Goal: Find specific page/section: Find specific page/section

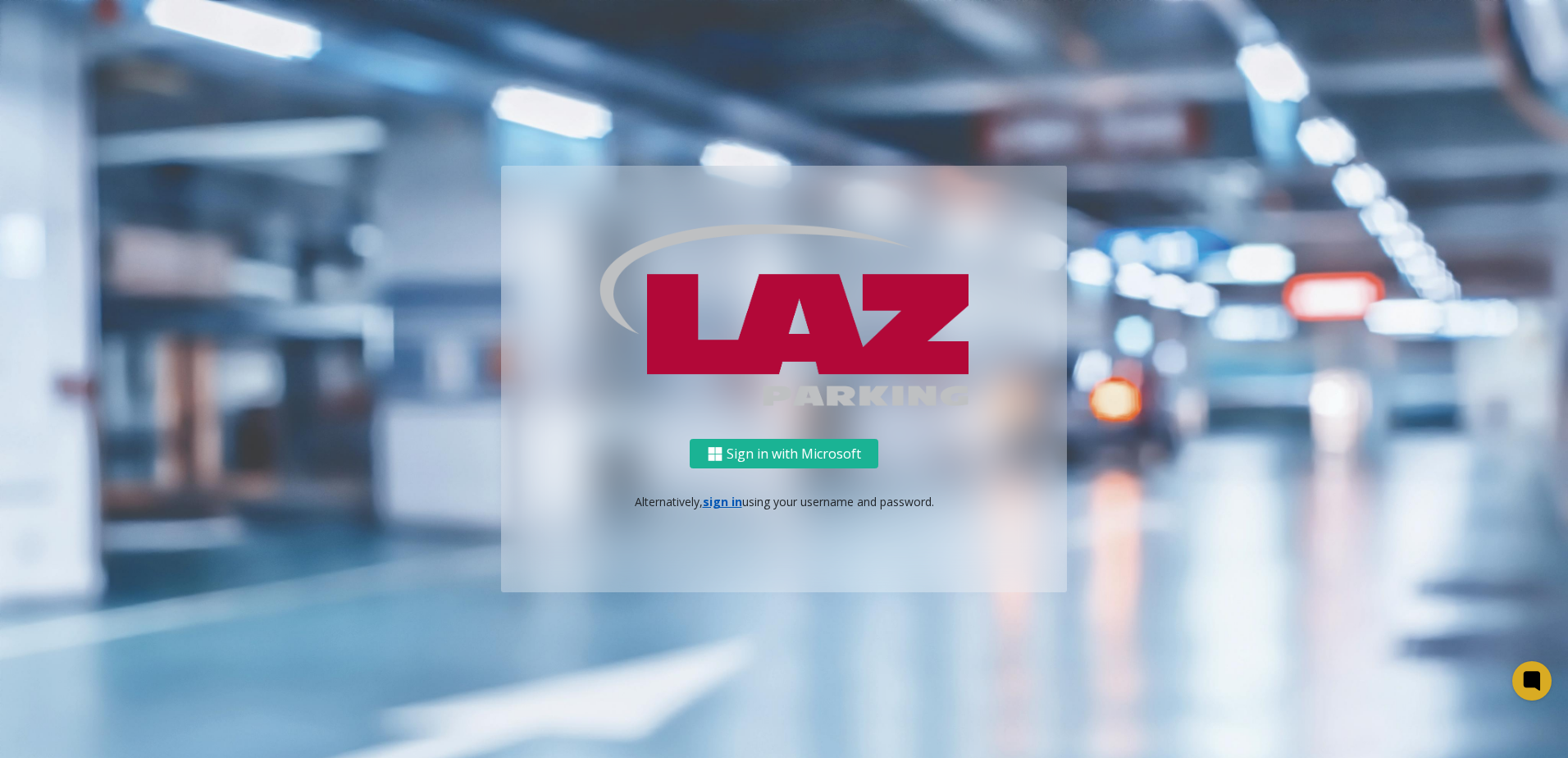
drag, startPoint x: 717, startPoint y: 492, endPoint x: 726, endPoint y: 507, distance: 17.5
click at [718, 492] on div "Sign in with Microsoft Alternatively, sign in using your username and password." at bounding box center [784, 516] width 565 height 154
click at [726, 507] on link "sign in" at bounding box center [722, 501] width 40 height 16
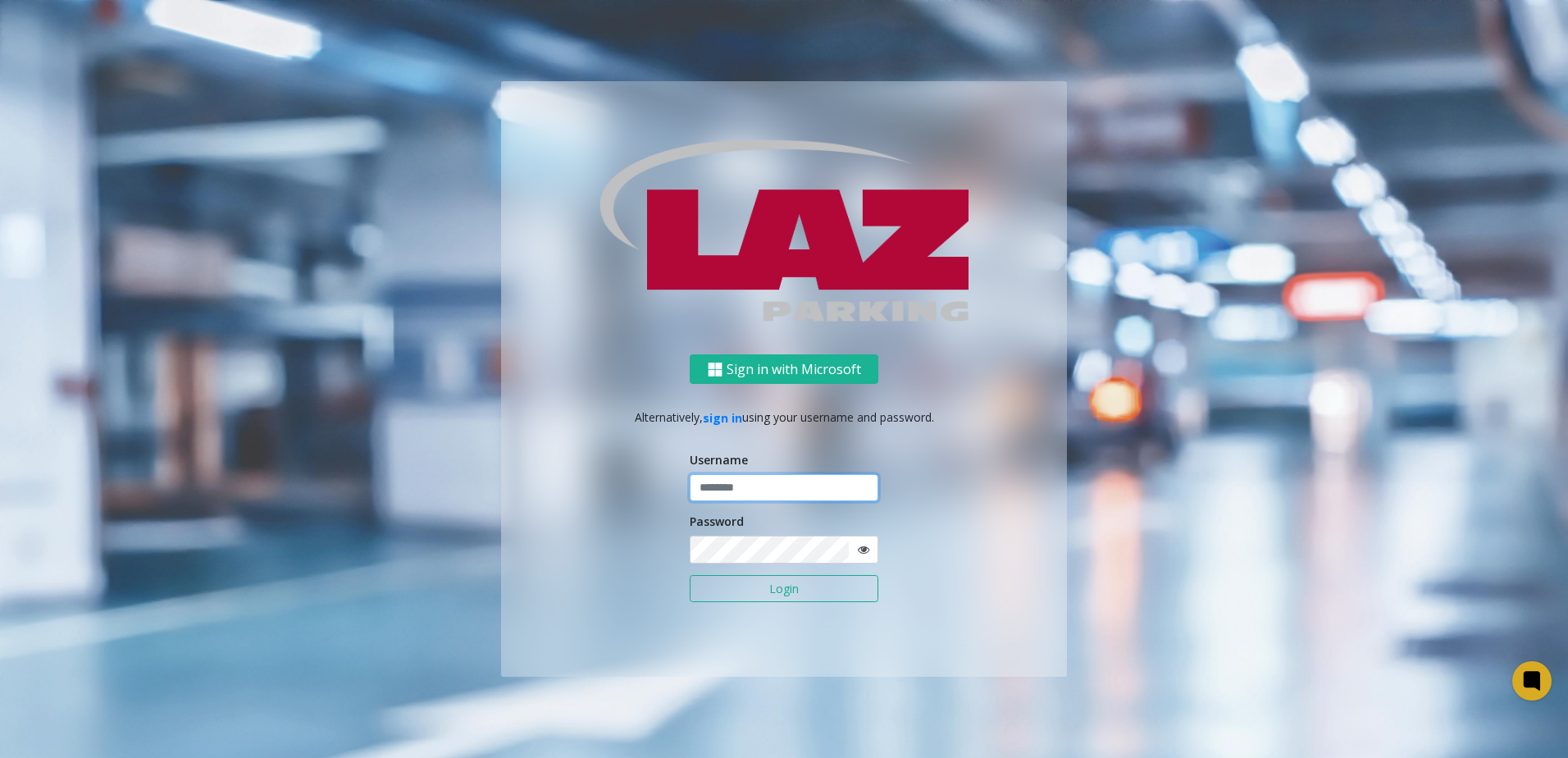
type input "*******"
click at [739, 588] on button "Login" at bounding box center [784, 589] width 188 height 28
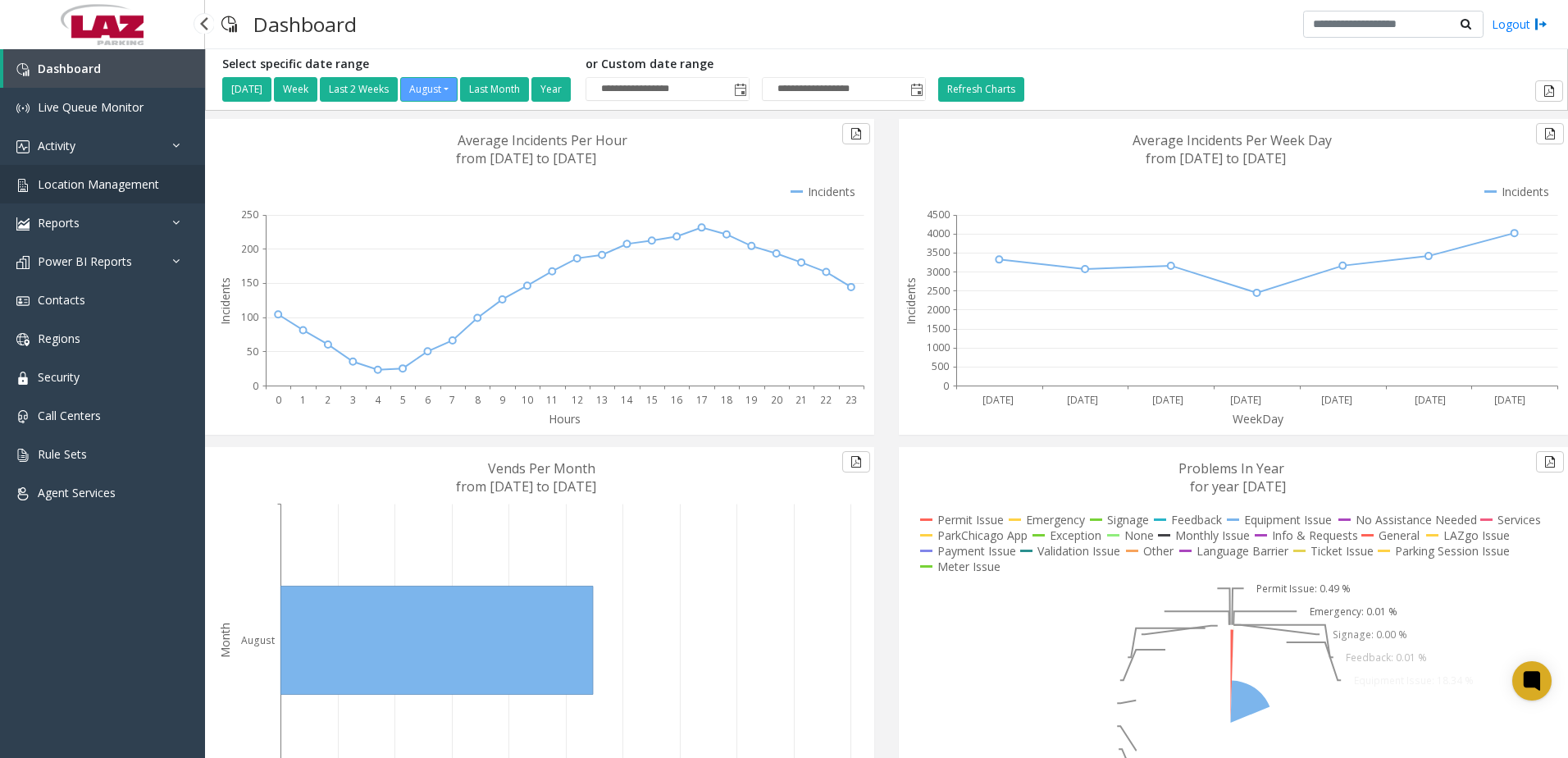
click at [145, 184] on span "Location Management" at bounding box center [98, 184] width 121 height 16
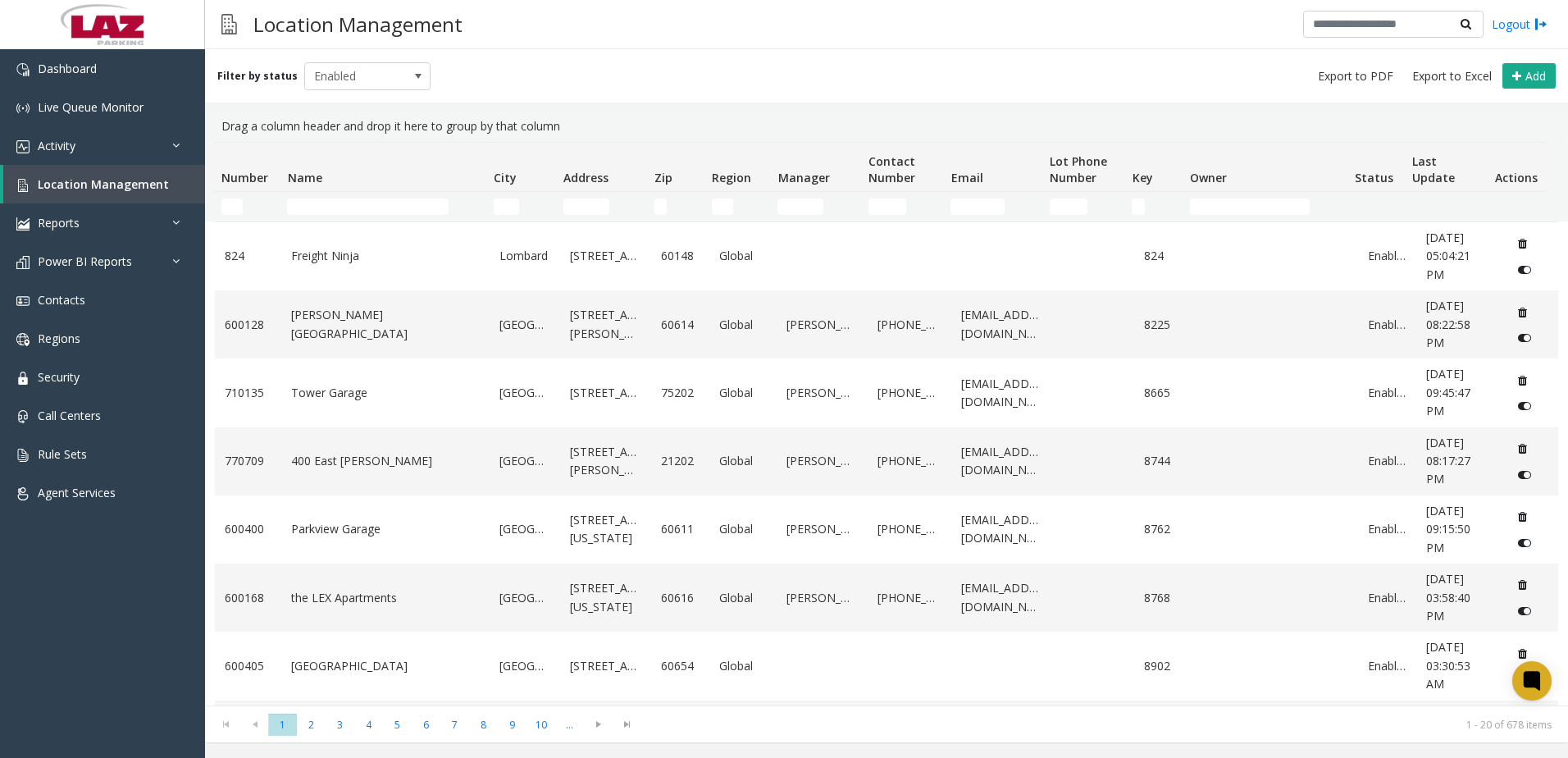
drag, startPoint x: 326, startPoint y: 193, endPoint x: 332, endPoint y: 202, distance: 10.8
click at [326, 193] on td "Name Filter" at bounding box center [383, 207] width 206 height 30
click at [335, 207] on input "Name Filter" at bounding box center [368, 207] width 162 height 17
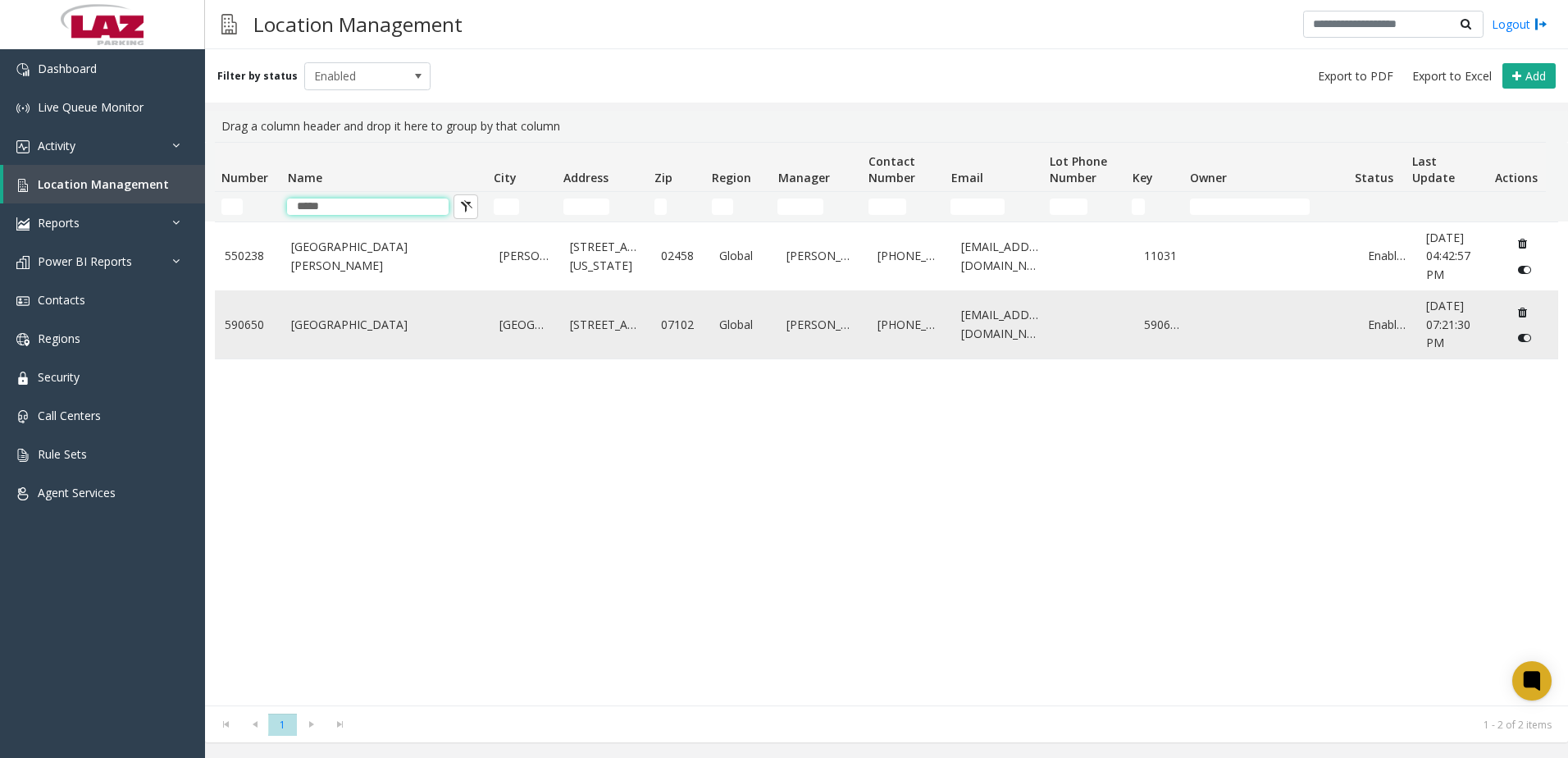
type input "*****"
click at [460, 327] on link "[GEOGRAPHIC_DATA]" at bounding box center [385, 325] width 188 height 18
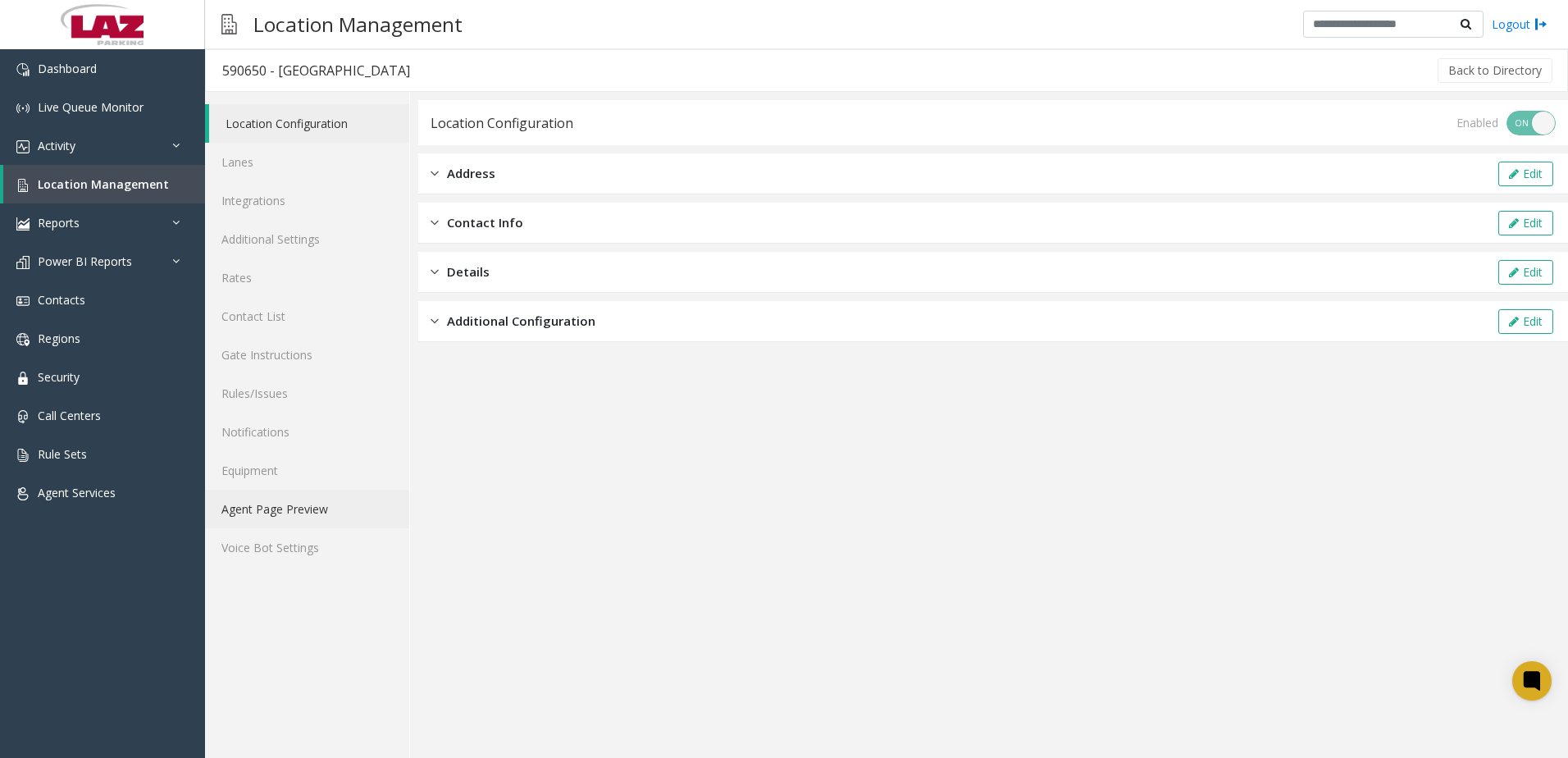
click at [357, 520] on link "Agent Page Preview" at bounding box center [307, 509] width 204 height 39
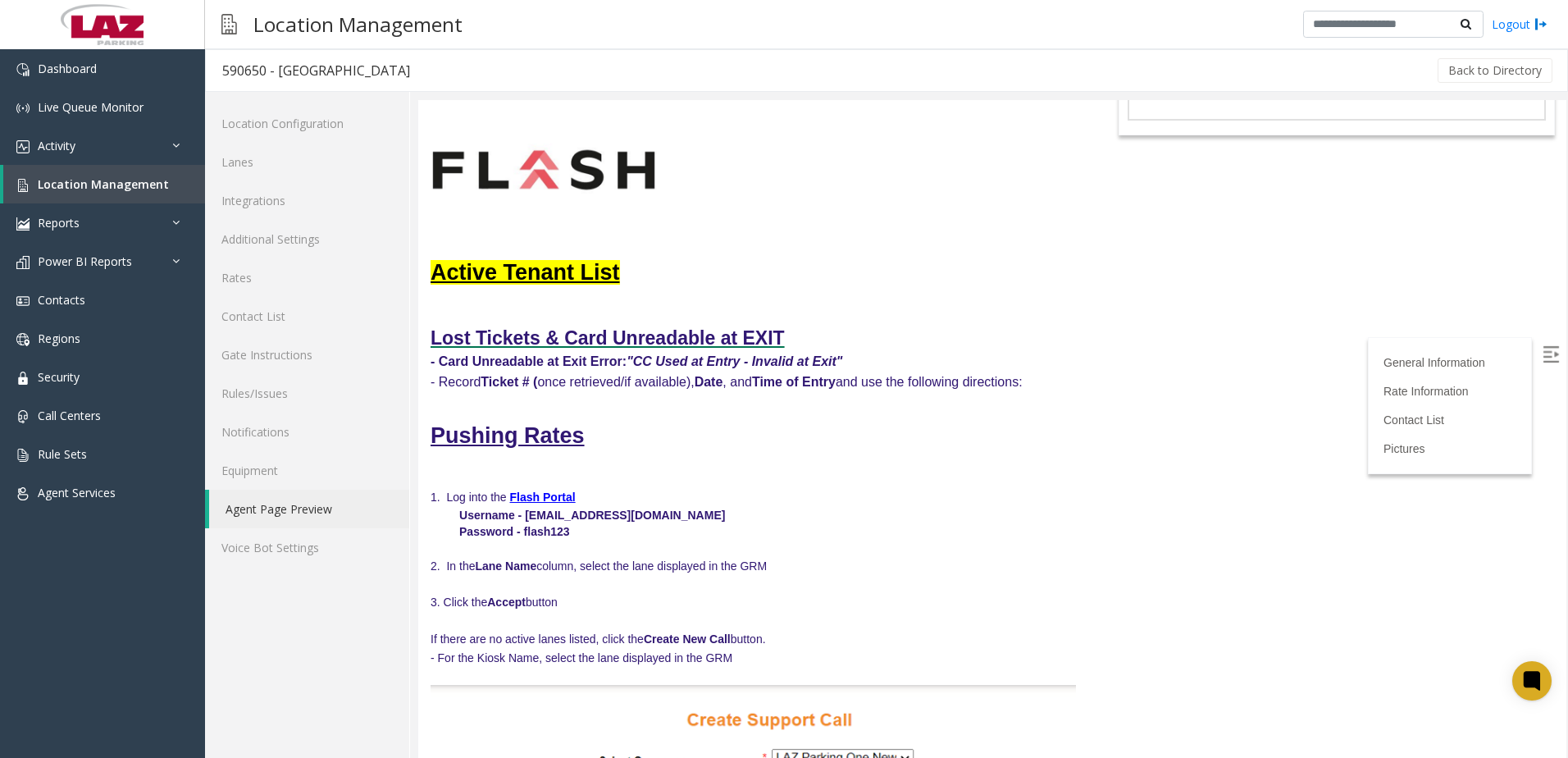
scroll to position [246, 0]
